Goal: Navigation & Orientation: Find specific page/section

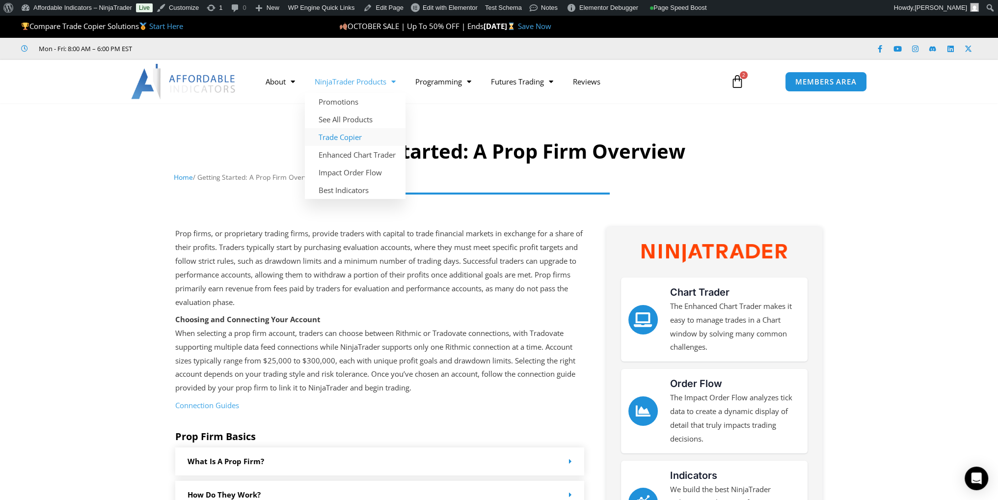
click at [351, 137] on link "Trade Copier" at bounding box center [355, 137] width 101 height 18
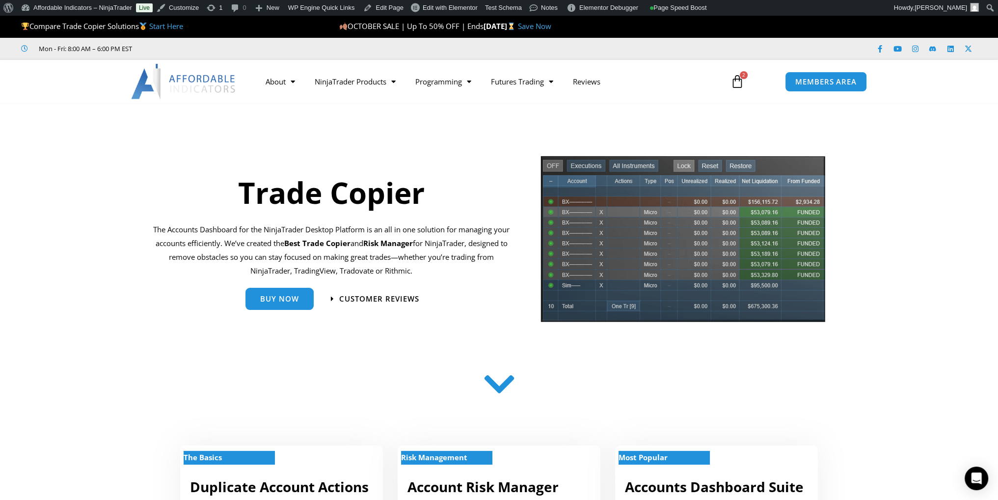
click at [98, 200] on section "Trade Copier The Accounts Dashboard for the NinjaTrader Desktop Platform is an …" at bounding box center [499, 242] width 998 height 185
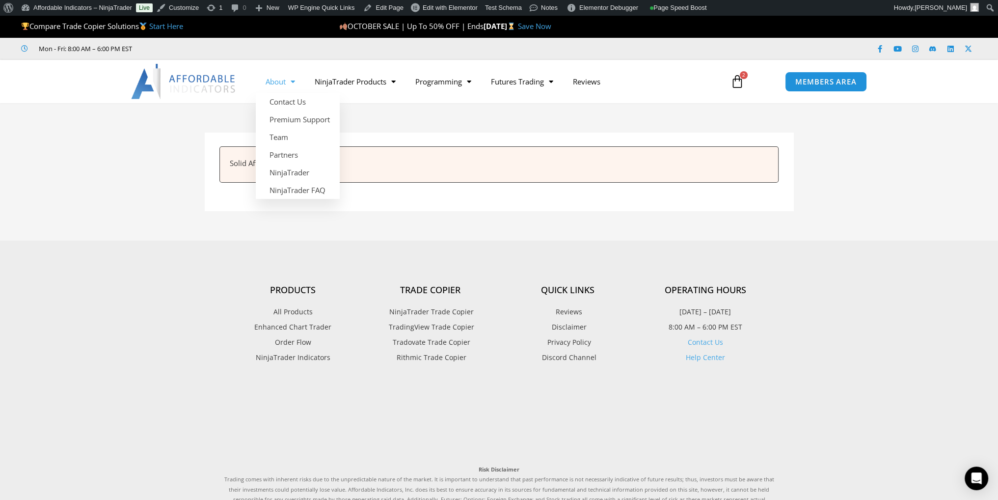
click at [419, 200] on article "Solid Affiliate Admin Helper:" at bounding box center [499, 172] width 589 height 79
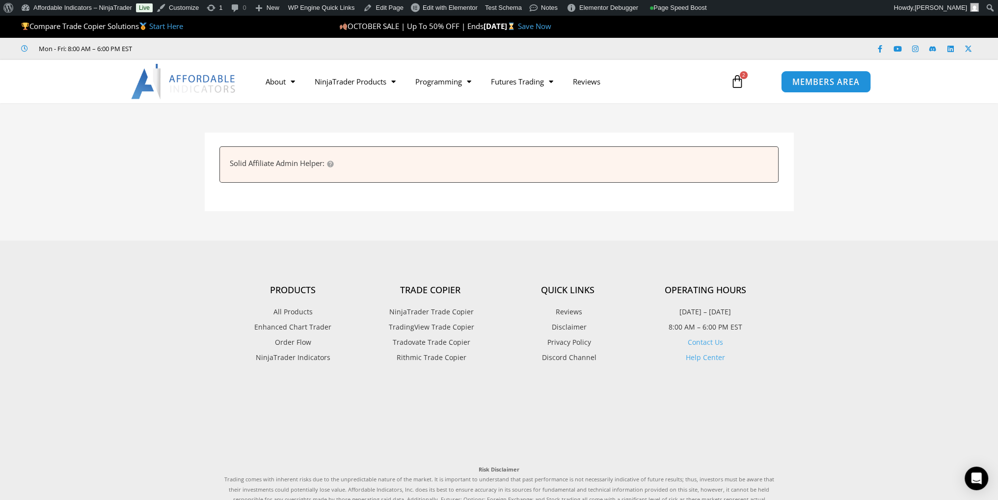
click at [809, 81] on span "MEMBERS AREA" at bounding box center [825, 82] width 67 height 8
